Goal: Complete application form

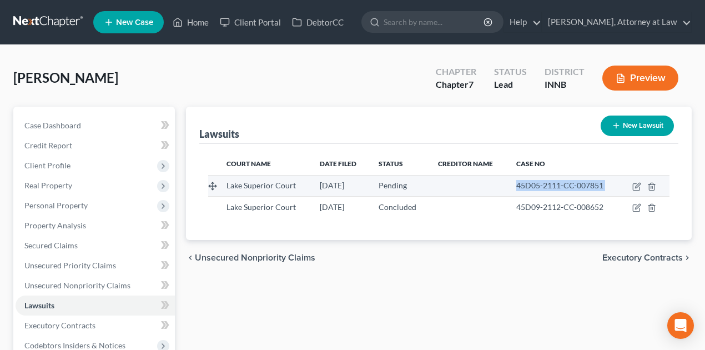
drag, startPoint x: 515, startPoint y: 184, endPoint x: 587, endPoint y: 181, distance: 72.3
click at [626, 190] on tr "Lake Superior Court [DATE] Pending 45D05-2111-CC-007851" at bounding box center [439, 185] width 462 height 21
copy tr "45D05-2111-CC-007851"
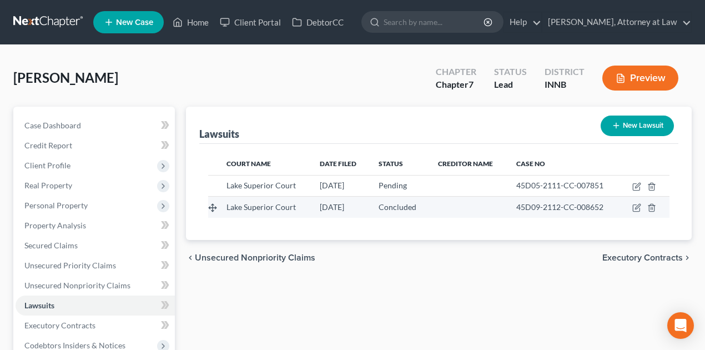
click at [522, 206] on span "45D09-2112-CC-008652" at bounding box center [559, 206] width 87 height 9
click at [521, 207] on span "45D09-2112-CC-008652" at bounding box center [559, 206] width 87 height 9
drag, startPoint x: 519, startPoint y: 205, endPoint x: 606, endPoint y: 207, distance: 87.7
click at [606, 207] on div "45D09-2112-CC-008652" at bounding box center [563, 207] width 95 height 11
copy span "45D09-2112-CC-008652"
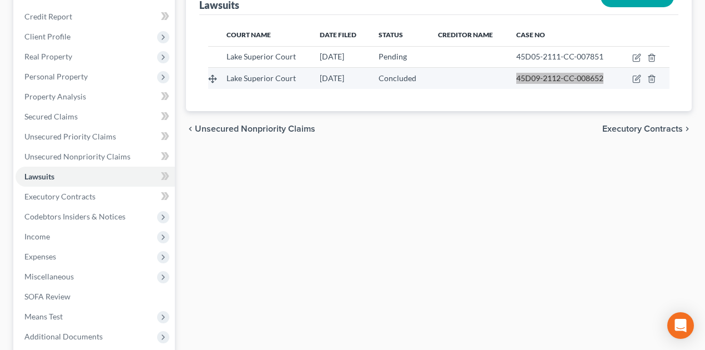
scroll to position [111, 0]
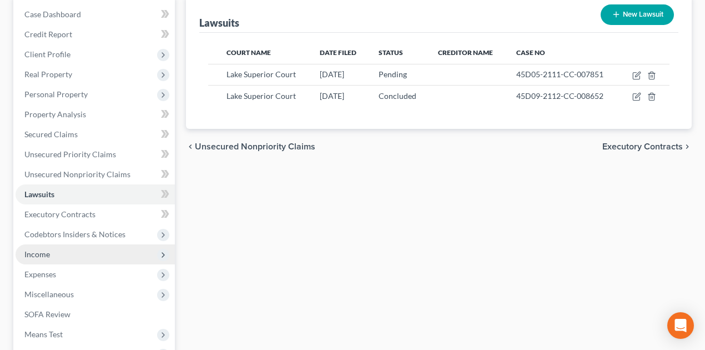
click at [47, 254] on span "Income" at bounding box center [37, 253] width 26 height 9
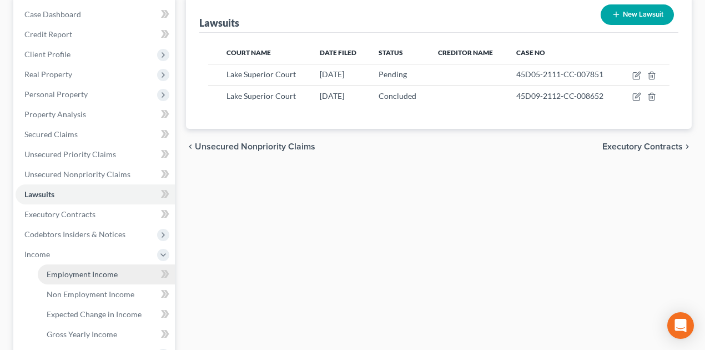
click at [87, 272] on span "Employment Income" at bounding box center [82, 273] width 71 height 9
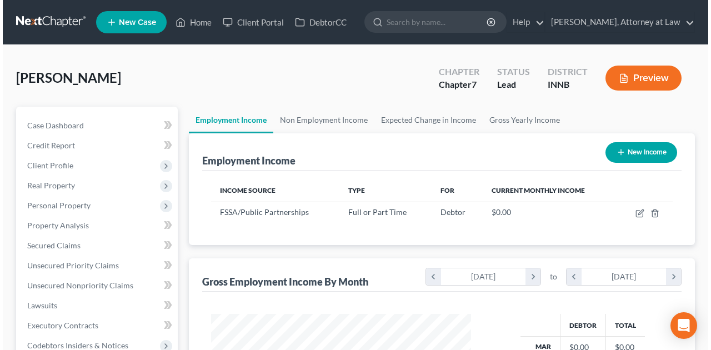
scroll to position [198, 282]
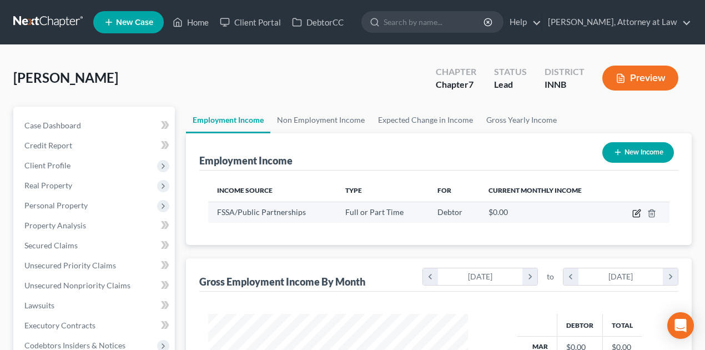
click at [635, 213] on icon "button" at bounding box center [636, 213] width 9 height 9
select select "0"
select select "22"
select select "0"
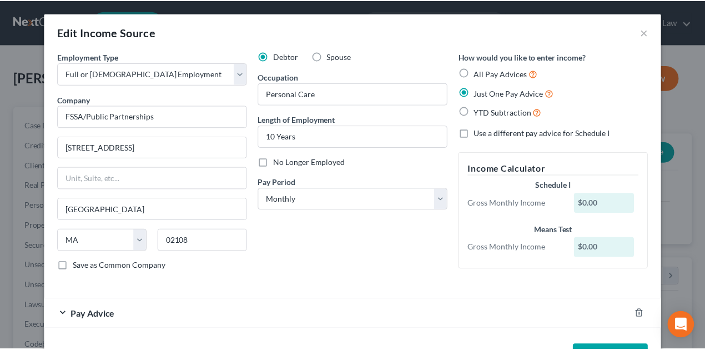
scroll to position [0, 0]
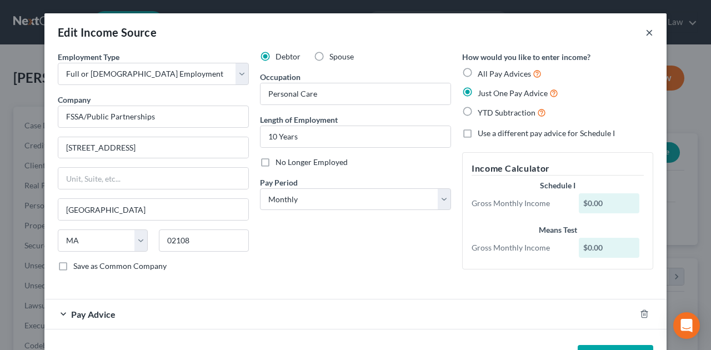
click at [645, 32] on button "×" at bounding box center [649, 32] width 8 height 13
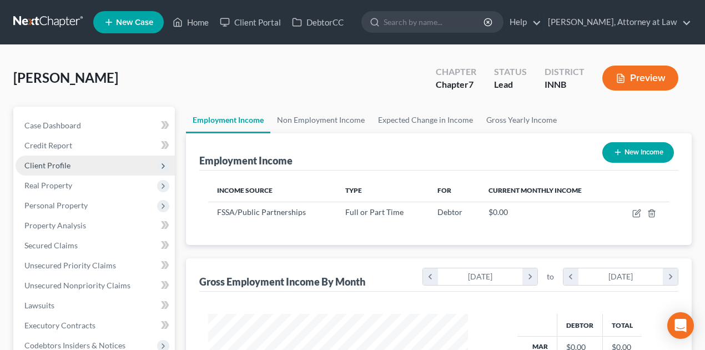
click at [55, 162] on span "Client Profile" at bounding box center [47, 164] width 46 height 9
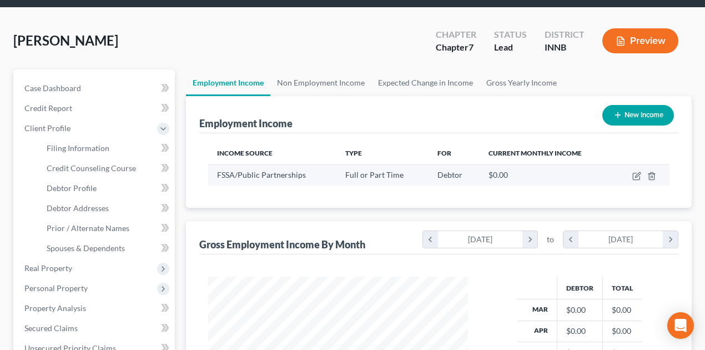
scroll to position [74, 0]
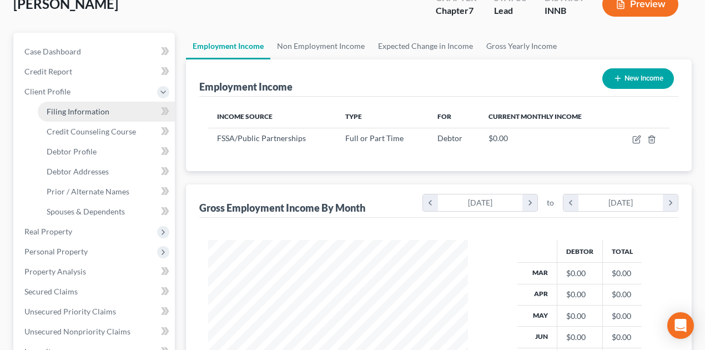
click at [82, 114] on span "Filing Information" at bounding box center [78, 111] width 63 height 9
select select "1"
select select "0"
select select "15"
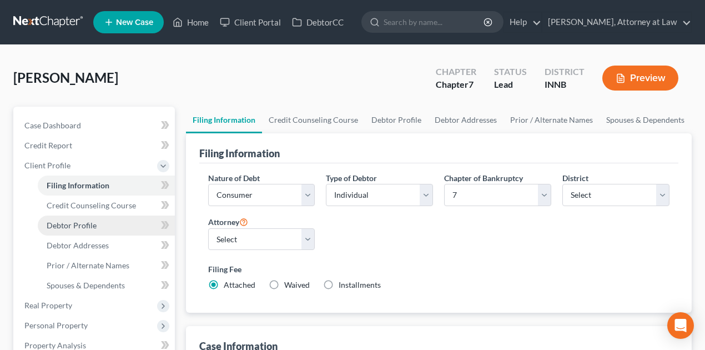
click at [80, 225] on span "Debtor Profile" at bounding box center [72, 224] width 50 height 9
select select "3"
select select "2"
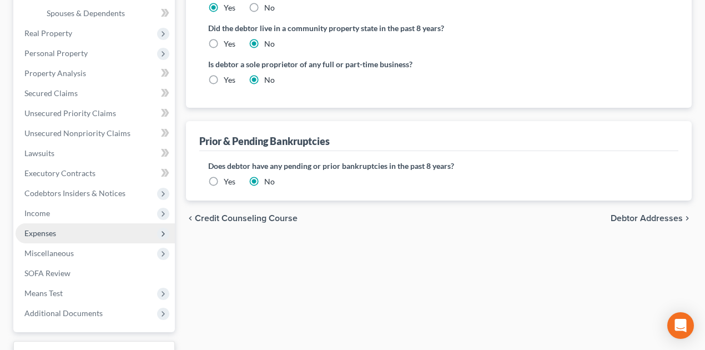
scroll to position [259, 0]
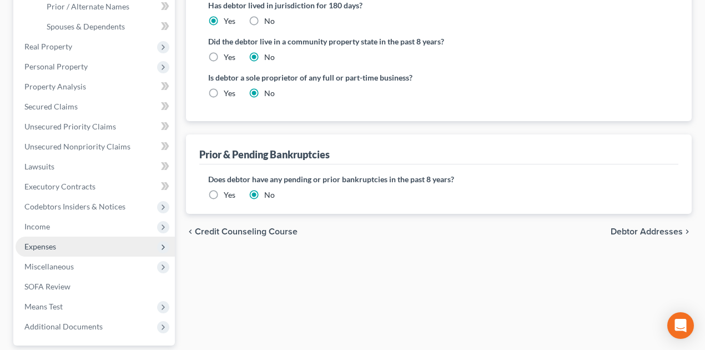
click at [57, 243] on span "Expenses" at bounding box center [95, 247] width 159 height 20
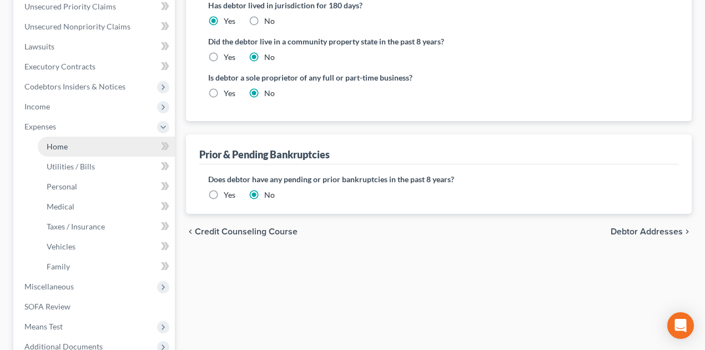
click at [53, 149] on span "Home" at bounding box center [57, 146] width 21 height 9
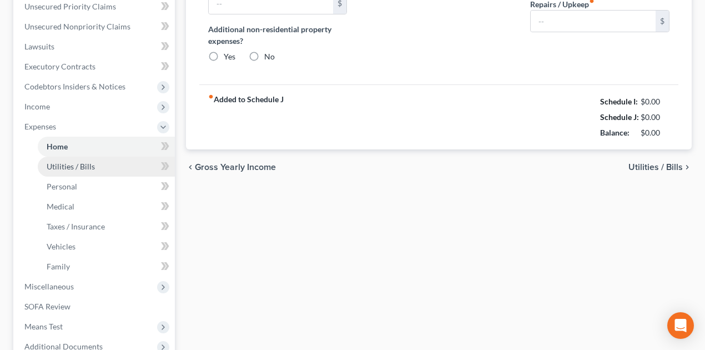
type input "0.00"
radio input "true"
type input "0.00"
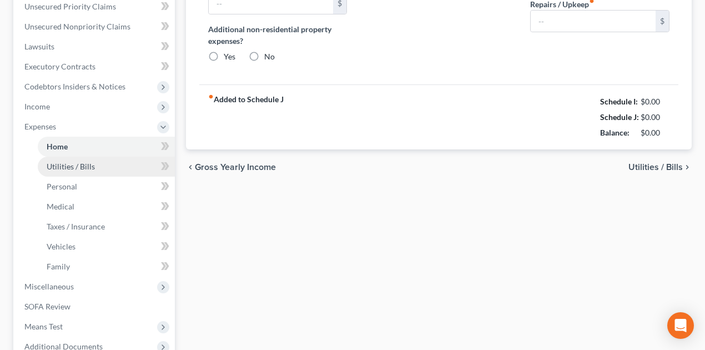
type input "0.00"
type input "30.00"
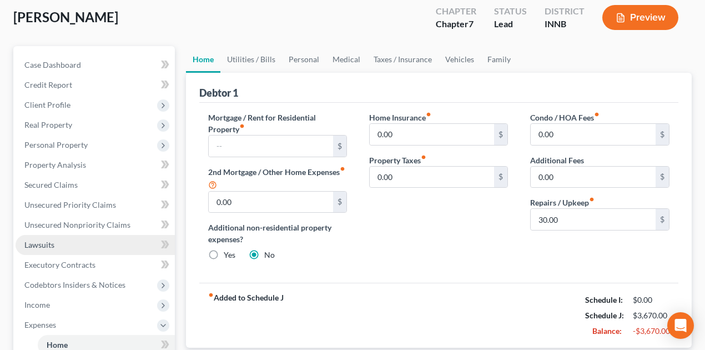
scroll to position [37, 0]
